Goal: Navigation & Orientation: Find specific page/section

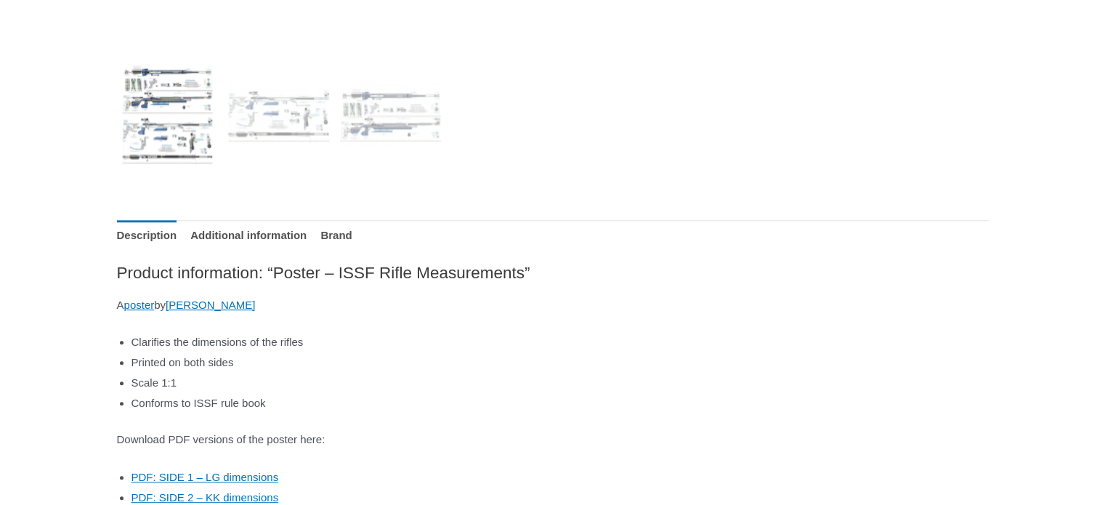
scroll to position [654, 0]
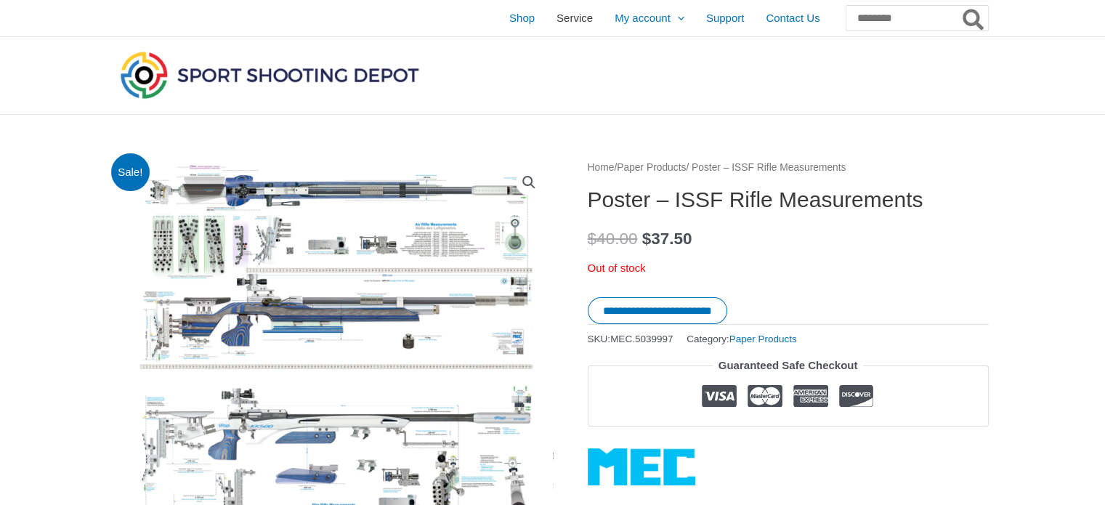
click at [557, 20] on span "Service" at bounding box center [575, 18] width 36 height 36
click at [509, 20] on span "Shop" at bounding box center [521, 18] width 25 height 36
